Goal: Transaction & Acquisition: Purchase product/service

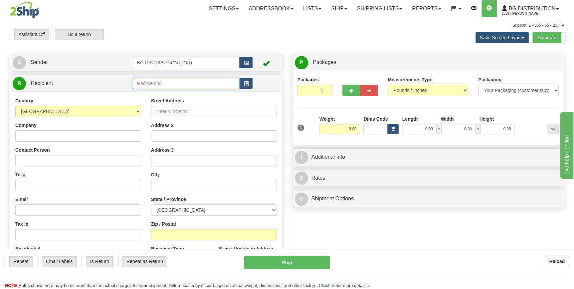
click at [154, 83] on input "text" at bounding box center [186, 83] width 107 height 11
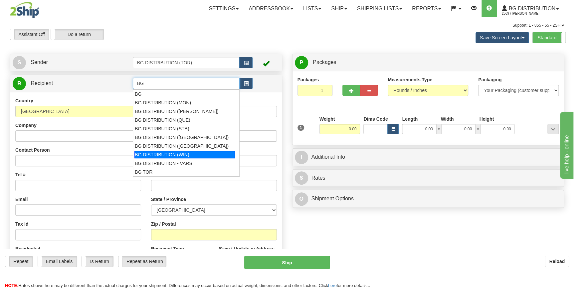
click at [181, 153] on div "BG DISTRIBUTION (WIN)" at bounding box center [184, 154] width 100 height 7
type input "BG DISTRIBUTION (WIN)"
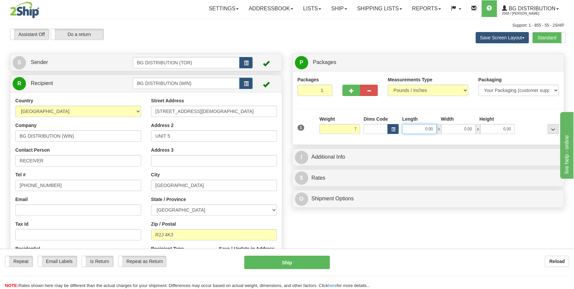
type input "7.00"
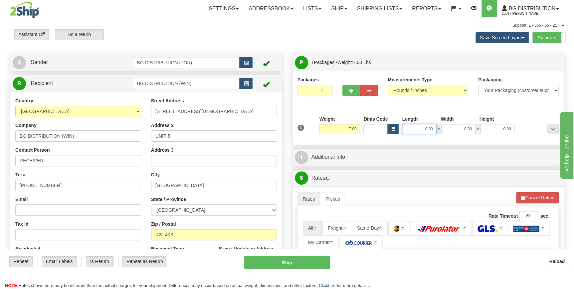
click at [427, 126] on input "0.00" at bounding box center [419, 129] width 34 height 10
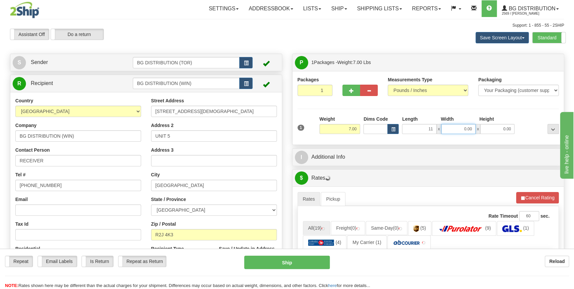
type input "11.00"
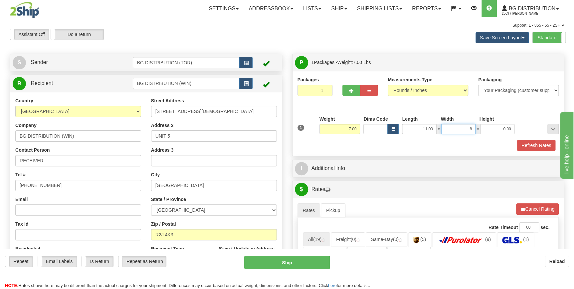
type input "8.00"
type input "5.00"
click at [391, 143] on div "Refresh Rates" at bounding box center [428, 144] width 265 height 11
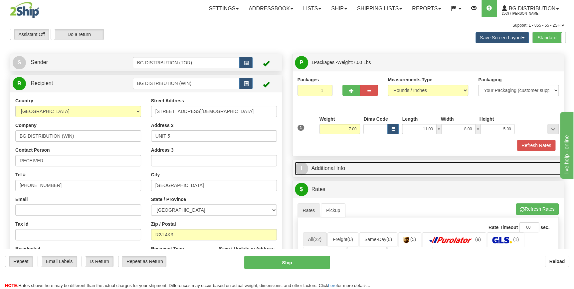
click at [357, 169] on link "I Additional Info" at bounding box center [428, 168] width 267 height 14
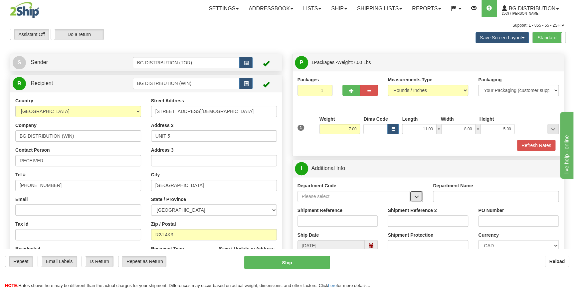
click at [416, 198] on span "button" at bounding box center [416, 196] width 5 height 4
click at [344, 246] on div "WT#" at bounding box center [352, 249] width 106 height 7
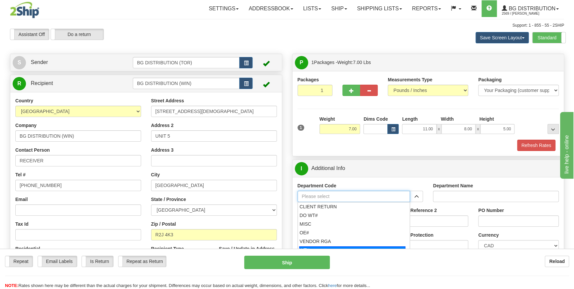
type input "WT#"
type input "WAREHOUSE TRANSFERS"
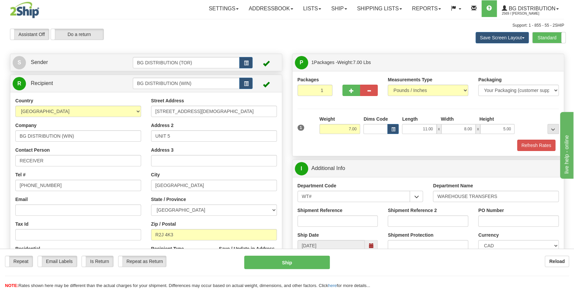
scroll to position [60, 0]
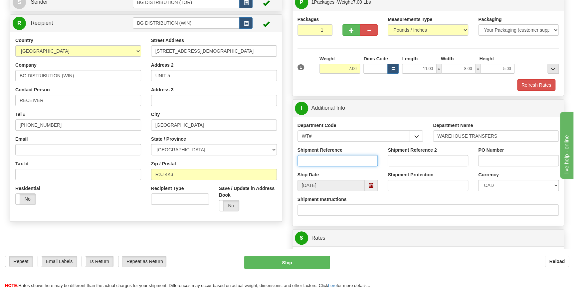
click at [316, 160] on input "Shipment Reference" at bounding box center [337, 160] width 81 height 11
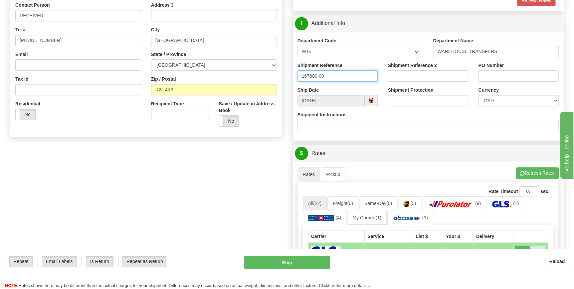
scroll to position [151, 0]
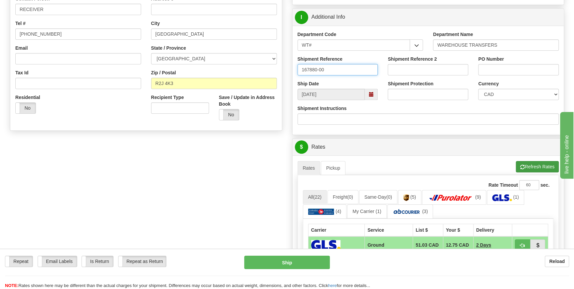
type input "167880-00"
click at [531, 168] on button "Refresh Rates" at bounding box center [537, 166] width 43 height 11
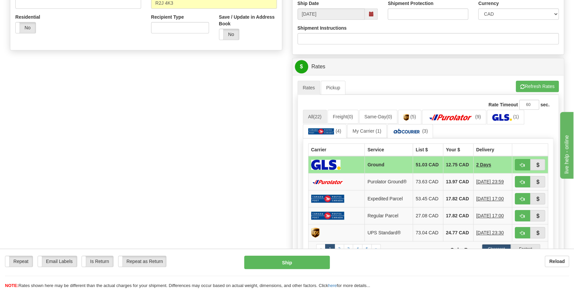
scroll to position [242, 0]
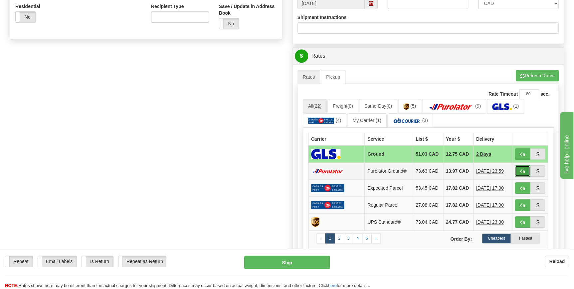
click at [521, 169] on span "button" at bounding box center [522, 171] width 5 height 4
type input "260"
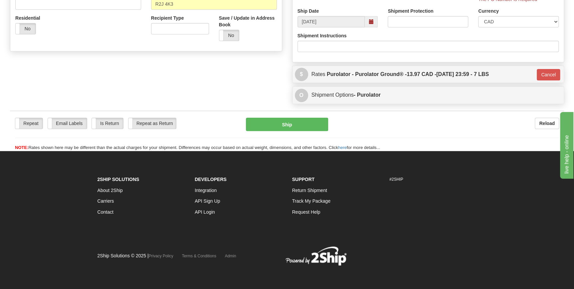
scroll to position [230, 0]
click at [296, 124] on button "Ship" at bounding box center [287, 124] width 82 height 13
click at [289, 124] on button "Ship" at bounding box center [287, 124] width 82 height 13
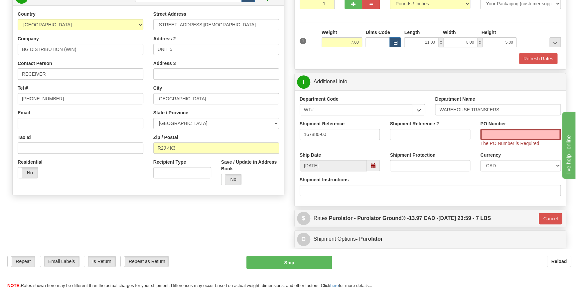
scroll to position [79, 0]
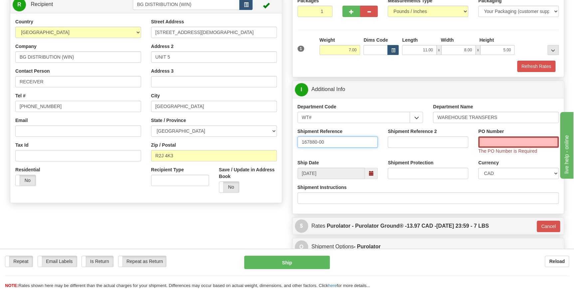
click at [326, 142] on input "167880-00" at bounding box center [337, 141] width 81 height 11
click at [500, 145] on input "PO Number" at bounding box center [518, 141] width 81 height 11
paste input "167880-00"
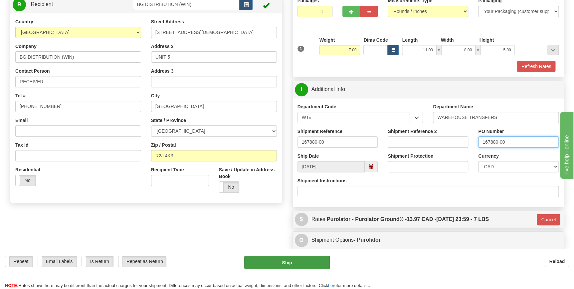
type input "167880-00"
click at [286, 262] on button "Ship" at bounding box center [287, 261] width 86 height 13
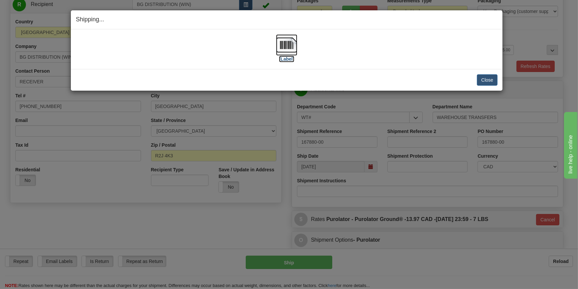
click at [288, 51] on img at bounding box center [286, 44] width 21 height 21
